Goal: Transaction & Acquisition: Download file/media

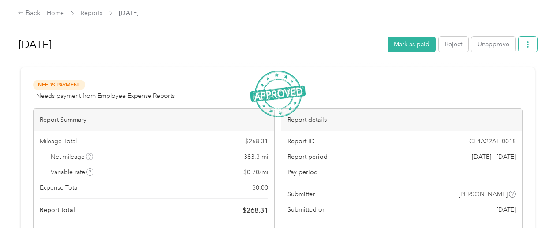
click at [525, 45] on icon "button" at bounding box center [528, 44] width 6 height 6
click at [506, 76] on span "Download" at bounding box center [500, 76] width 29 height 9
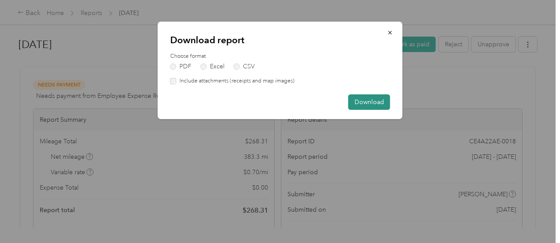
click at [353, 105] on button "Download" at bounding box center [370, 101] width 42 height 15
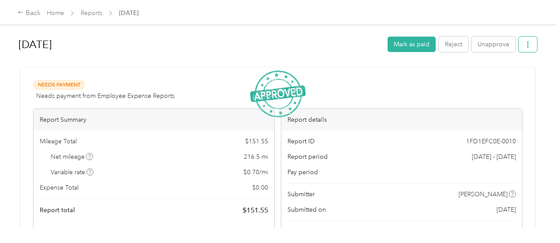
click at [525, 46] on icon "button" at bounding box center [528, 44] width 6 height 6
click at [480, 75] on icon at bounding box center [480, 77] width 6 height 6
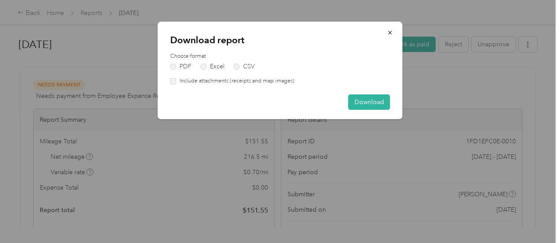
click at [383, 111] on div "Download report Choose format PDF Excel CSV Include attachments (receipts and m…" at bounding box center [280, 71] width 245 height 98
click at [383, 108] on button "Download" at bounding box center [370, 101] width 42 height 15
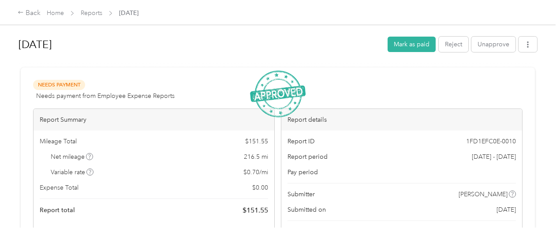
click at [526, 53] on div "[DATE] [PERSON_NAME] as paid Reject Unapprove" at bounding box center [278, 46] width 519 height 26
click at [525, 48] on button "button" at bounding box center [528, 44] width 19 height 15
click at [504, 76] on span "Download" at bounding box center [500, 76] width 29 height 9
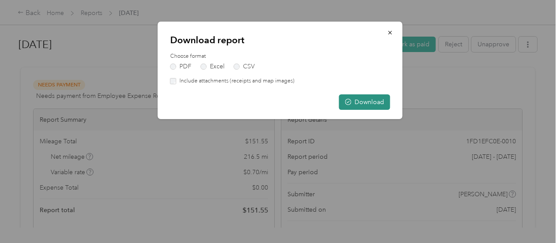
click at [367, 100] on button "Download" at bounding box center [364, 101] width 51 height 15
